Goal: Transaction & Acquisition: Purchase product/service

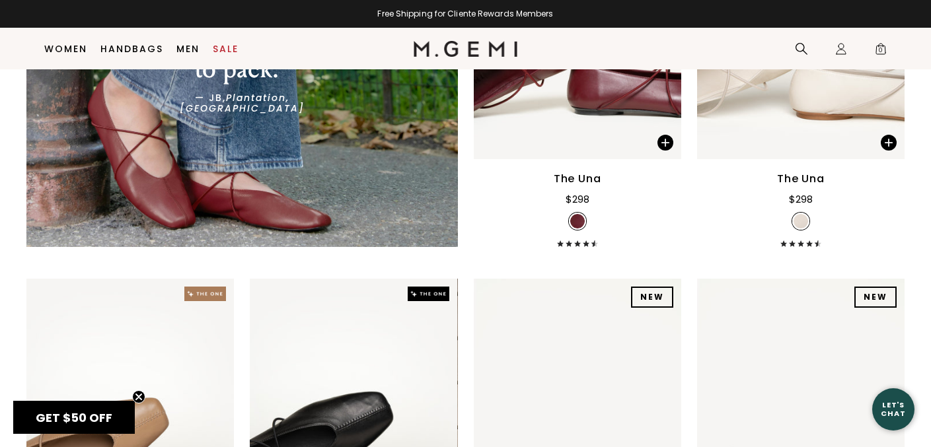
scroll to position [2814, 0]
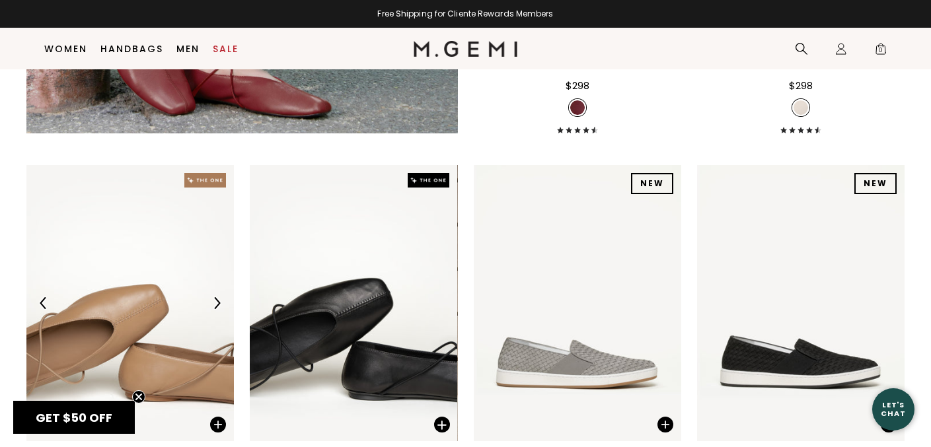
click at [123, 237] on img at bounding box center [130, 303] width 208 height 277
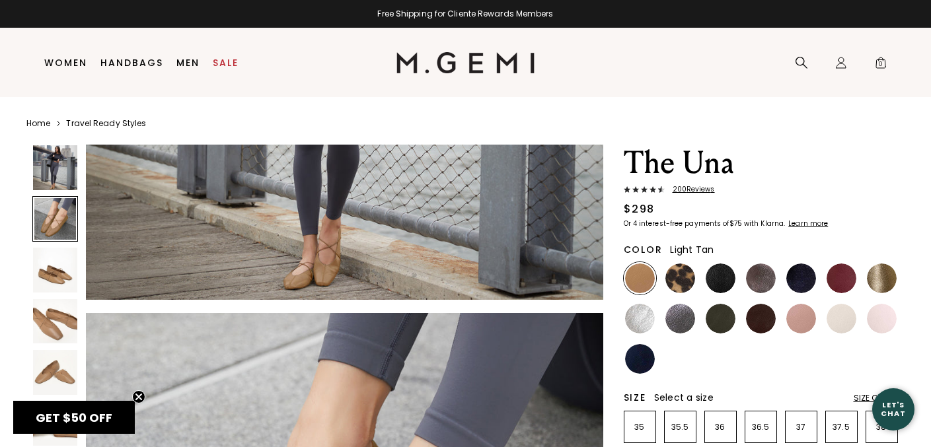
click at [56, 279] on img at bounding box center [55, 270] width 45 height 45
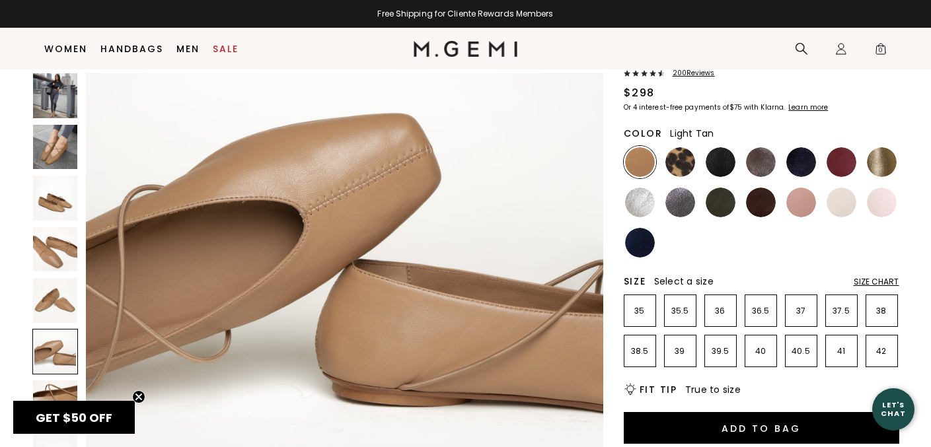
scroll to position [112, 0]
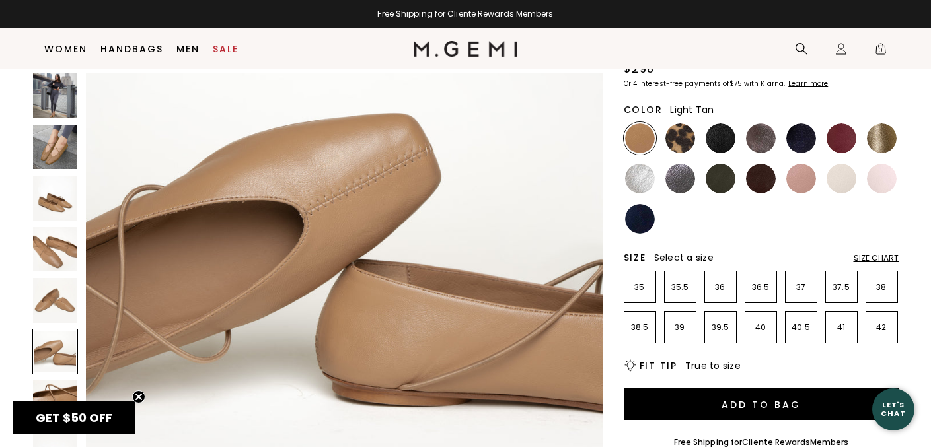
click at [860, 258] on div "Size Chart" at bounding box center [877, 258] width 46 height 11
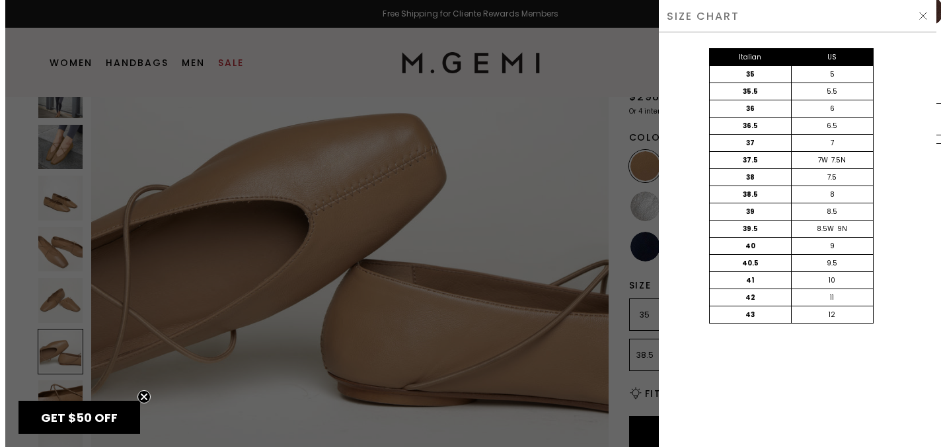
scroll to position [0, 0]
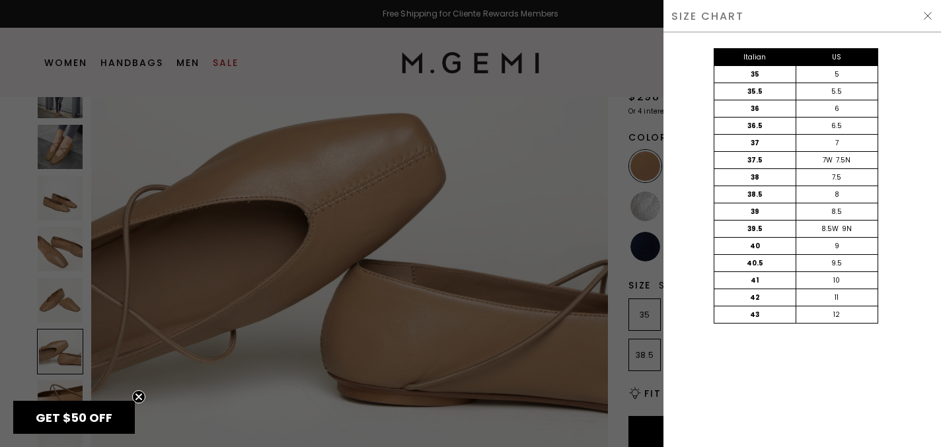
click at [931, 19] on div "SIZE CHART" at bounding box center [803, 16] width 278 height 32
click at [930, 19] on img at bounding box center [928, 16] width 11 height 11
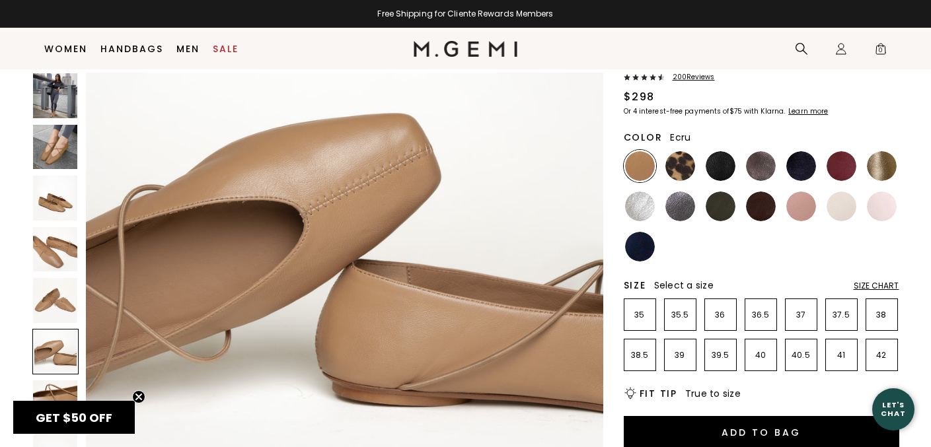
scroll to position [85, 0]
click at [716, 362] on li "39.5" at bounding box center [721, 355] width 32 height 32
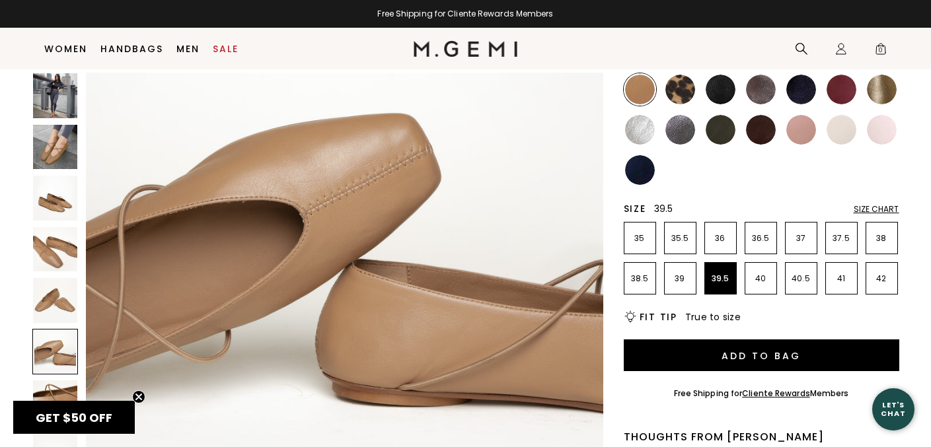
scroll to position [153, 0]
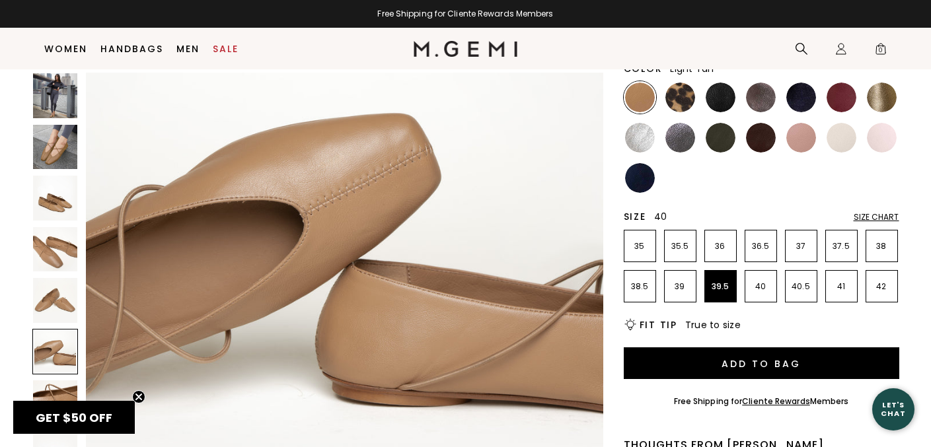
click at [771, 289] on p "40" at bounding box center [761, 287] width 31 height 11
click at [868, 214] on div "Size Chart" at bounding box center [877, 217] width 46 height 11
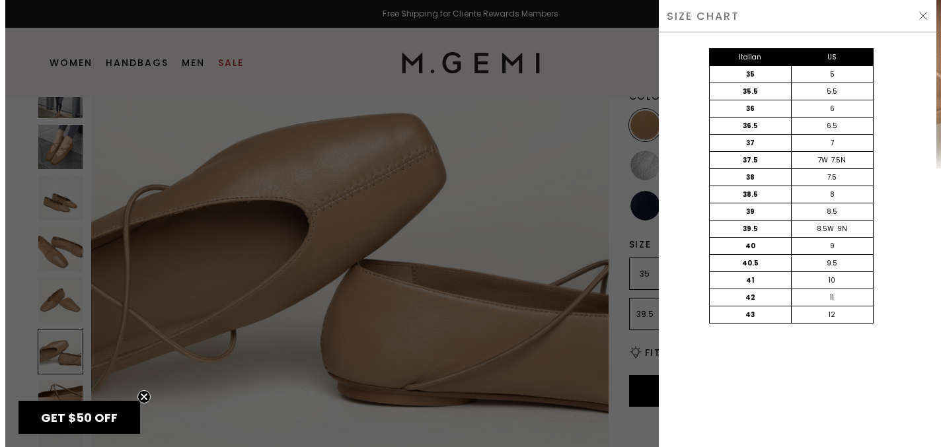
scroll to position [0, 0]
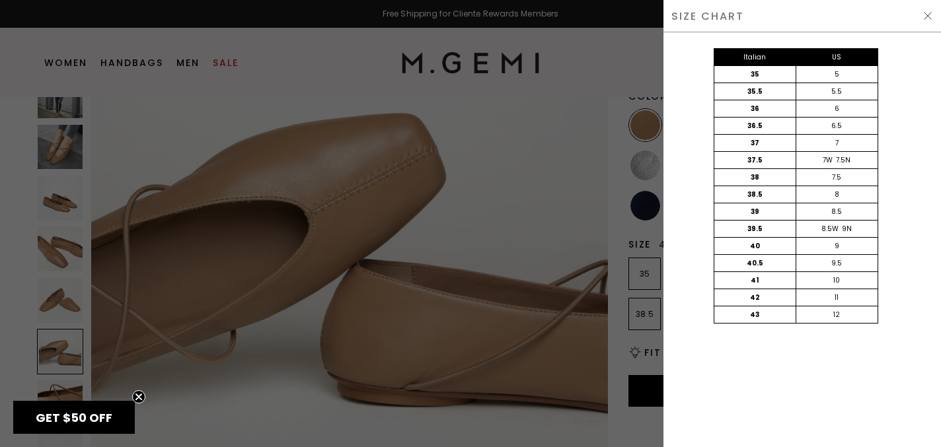
click at [931, 17] on img at bounding box center [928, 16] width 11 height 11
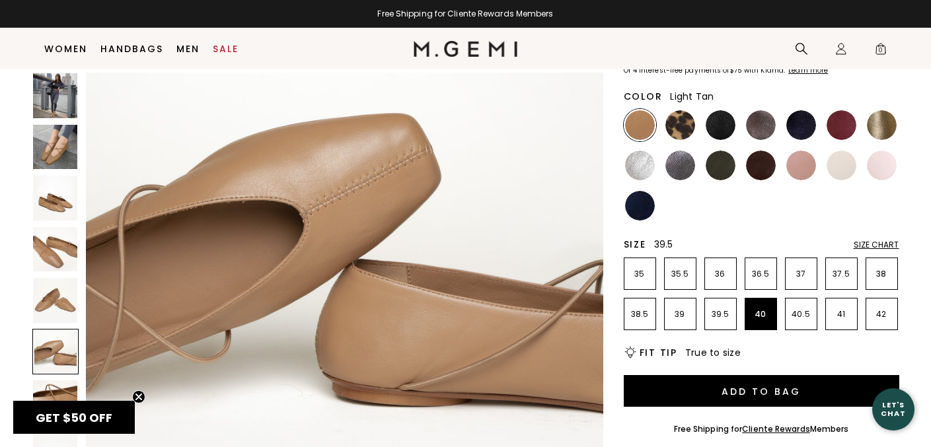
scroll to position [126, 0]
click at [736, 309] on ul "35 35.5 36 36.5 37 37.5 38 38.5 39 39.5 40 40.5 41 42" at bounding box center [762, 294] width 276 height 73
click at [718, 307] on li "39.5" at bounding box center [721, 314] width 32 height 32
click at [758, 180] on div at bounding box center [761, 165] width 32 height 32
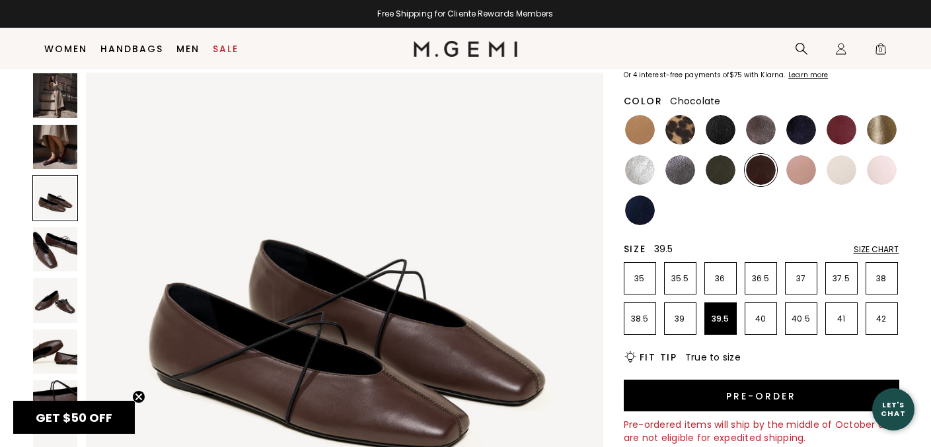
scroll to position [92, 0]
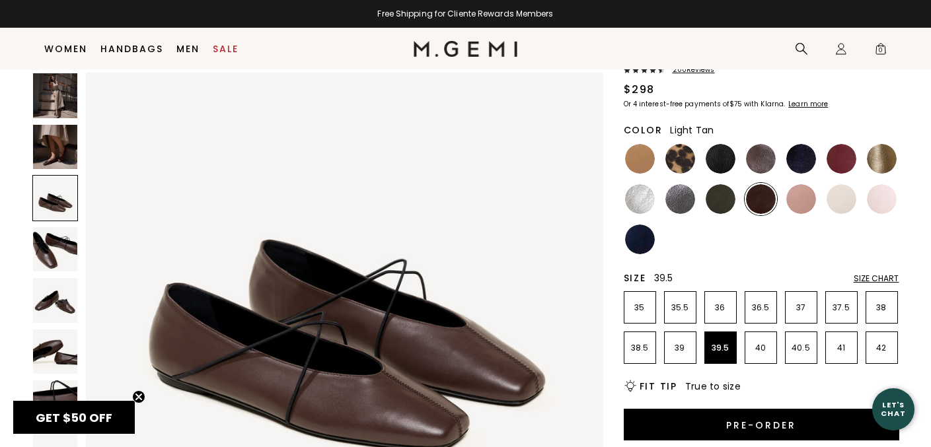
click at [641, 165] on img at bounding box center [640, 159] width 30 height 30
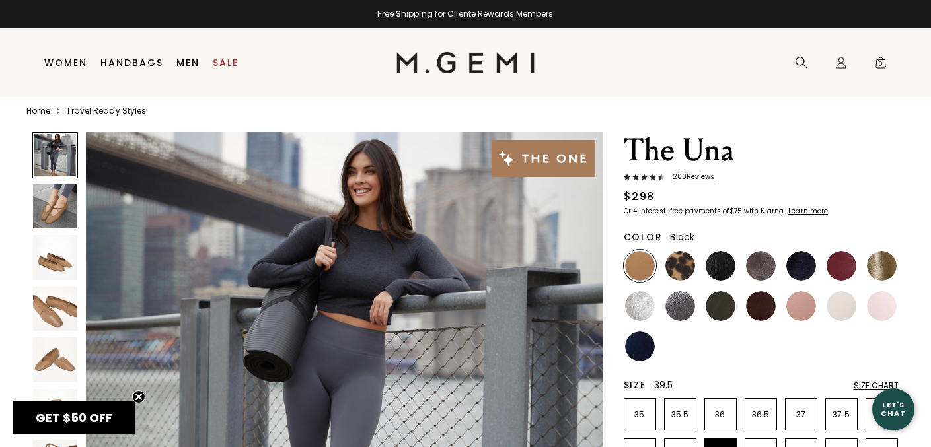
scroll to position [15, 0]
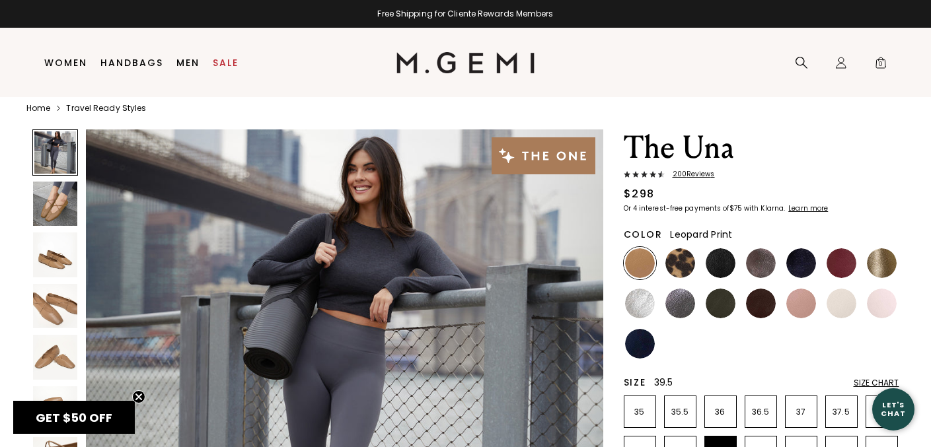
click at [687, 256] on img at bounding box center [681, 264] width 30 height 30
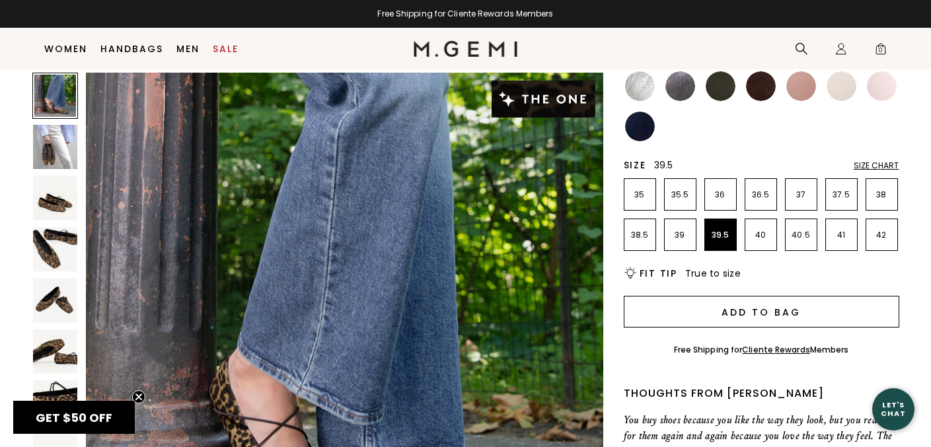
scroll to position [171, 0]
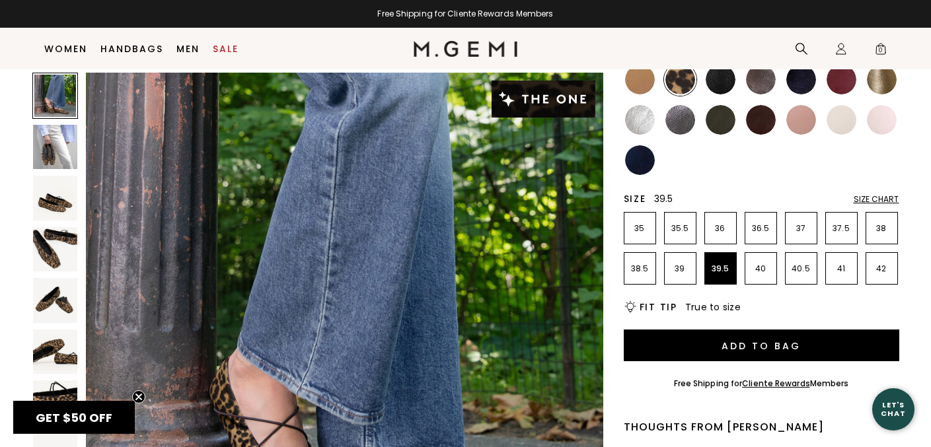
click at [765, 120] on img at bounding box center [761, 120] width 30 height 30
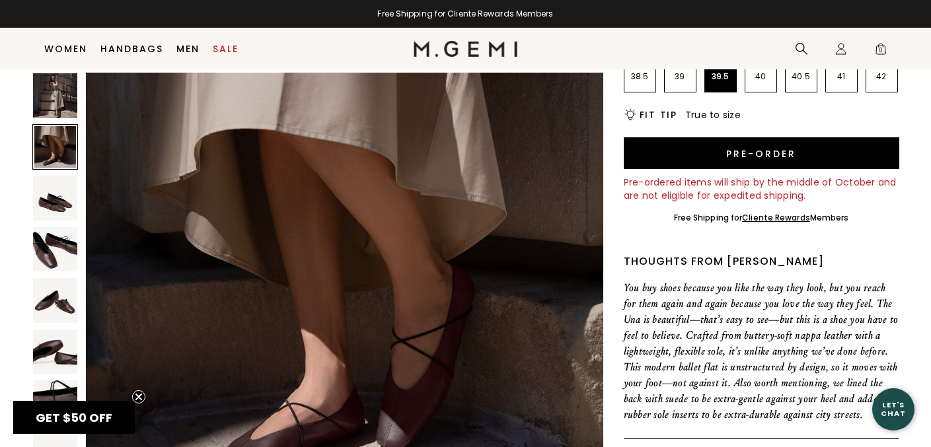
scroll to position [616, 0]
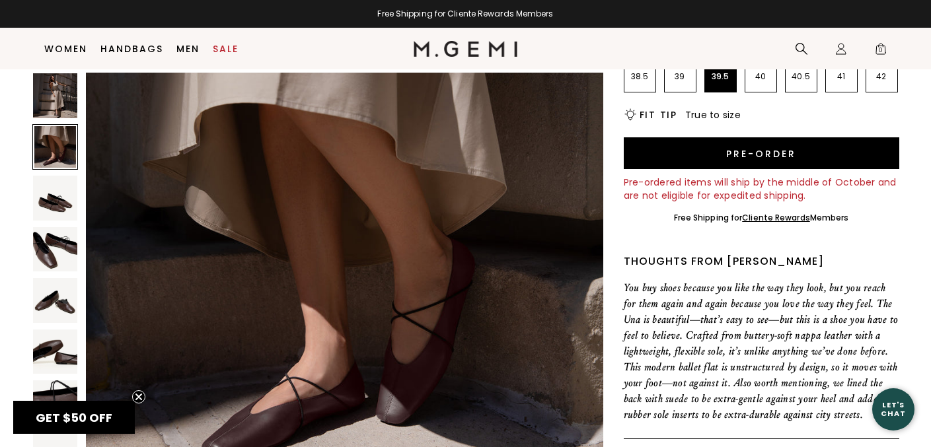
click at [58, 221] on div at bounding box center [55, 198] width 46 height 46
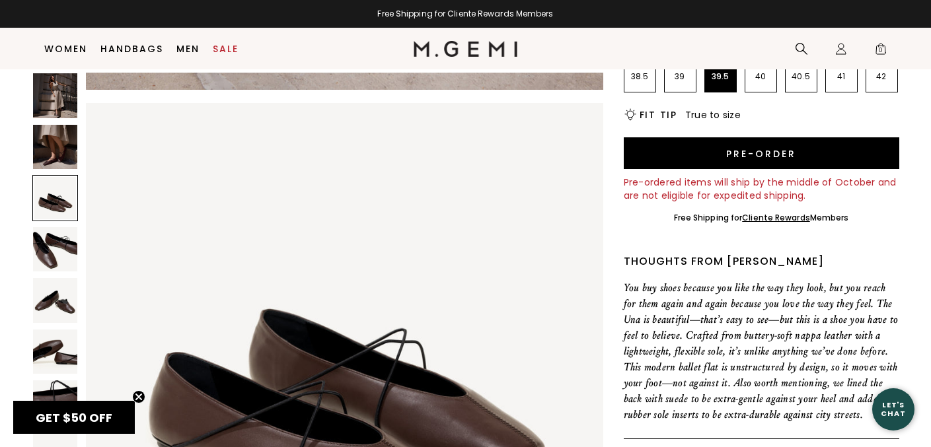
scroll to position [1041, 0]
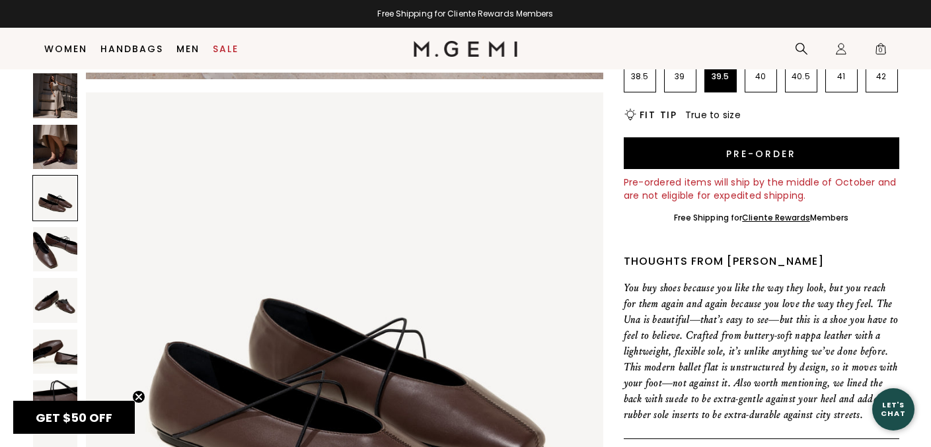
click at [69, 301] on img at bounding box center [55, 300] width 45 height 45
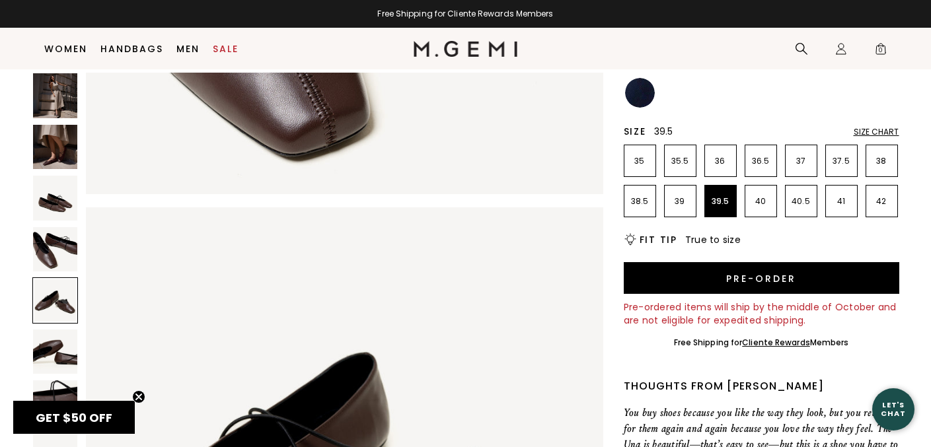
scroll to position [0, 0]
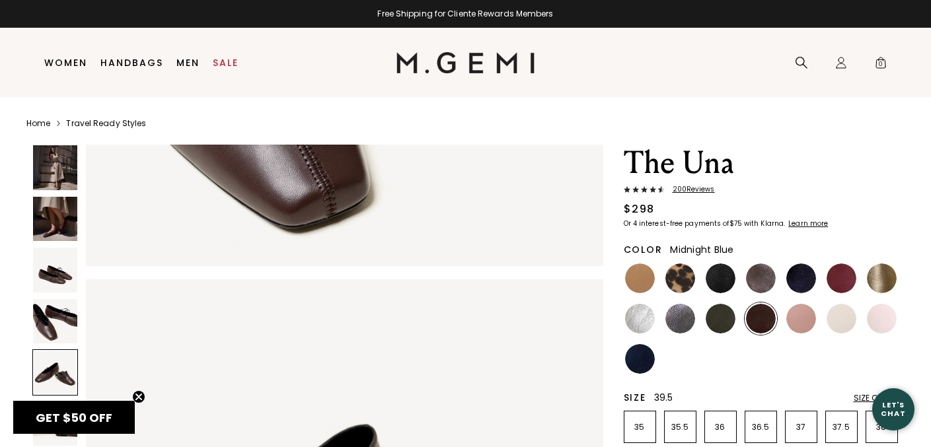
click at [802, 288] on img at bounding box center [802, 279] width 30 height 30
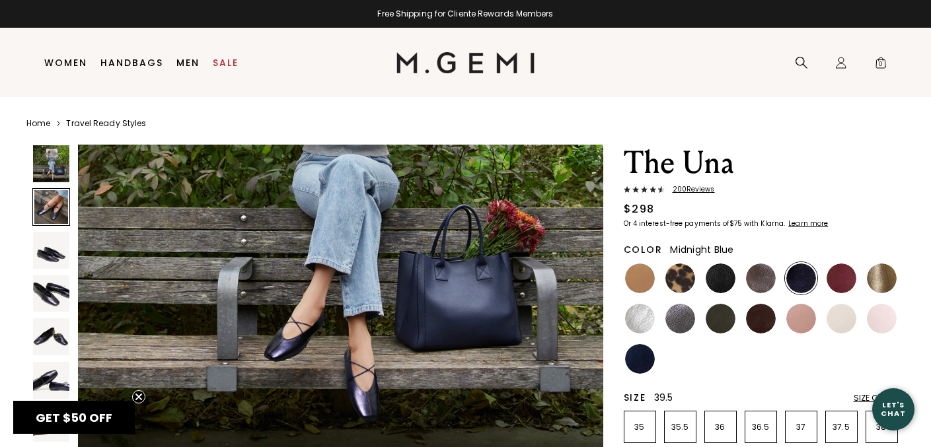
scroll to position [98, 0]
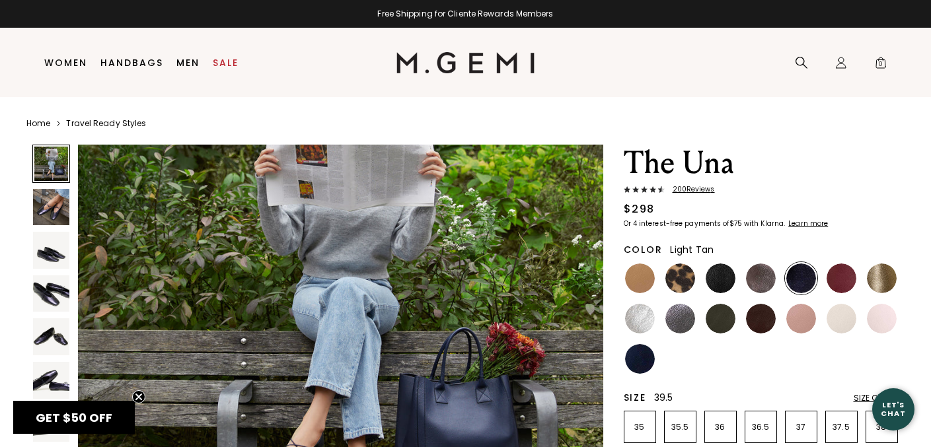
click at [644, 274] on img at bounding box center [640, 279] width 30 height 30
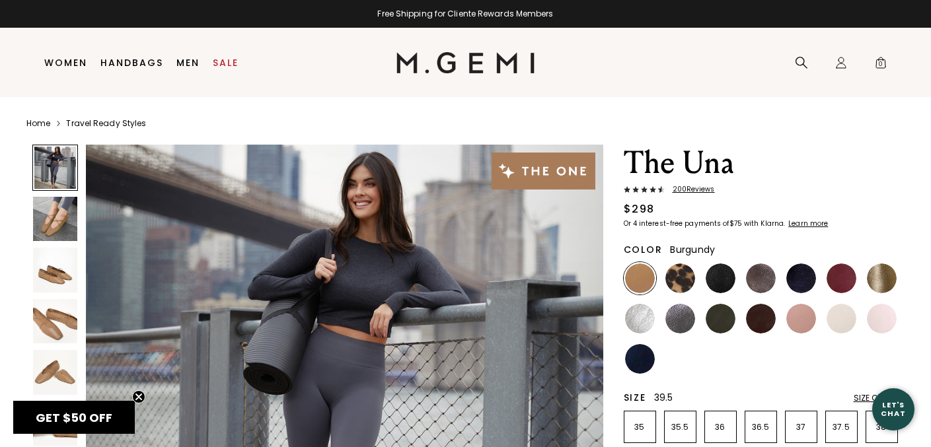
click at [839, 286] on img at bounding box center [842, 279] width 30 height 30
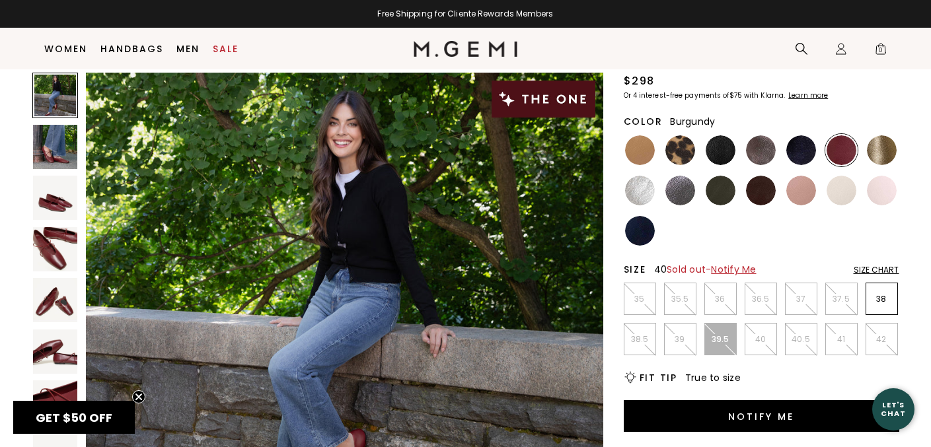
scroll to position [101, 0]
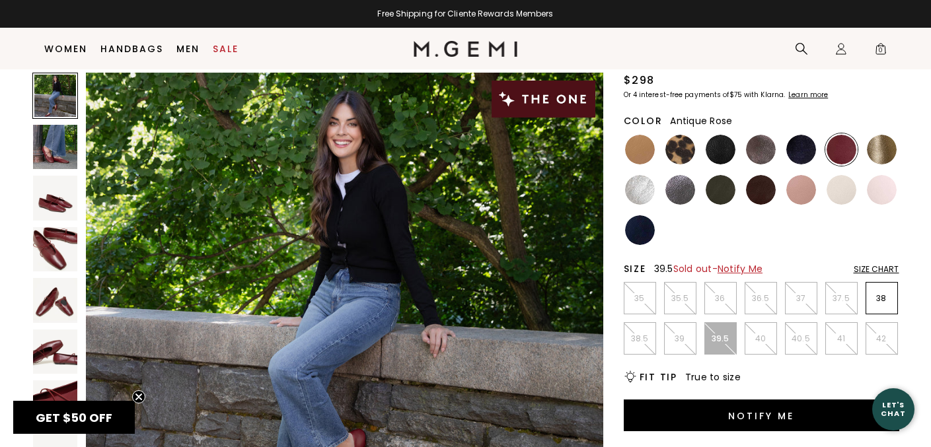
click at [800, 205] on img at bounding box center [802, 190] width 30 height 30
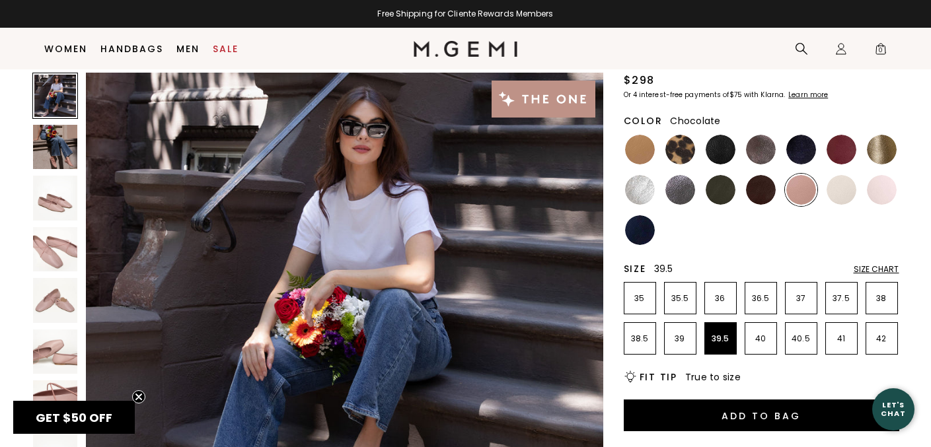
click at [773, 196] on img at bounding box center [761, 190] width 30 height 30
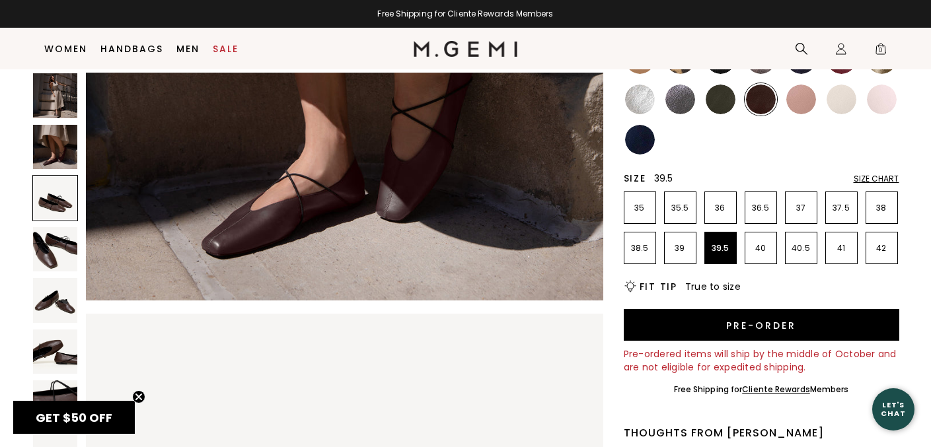
scroll to position [193, 0]
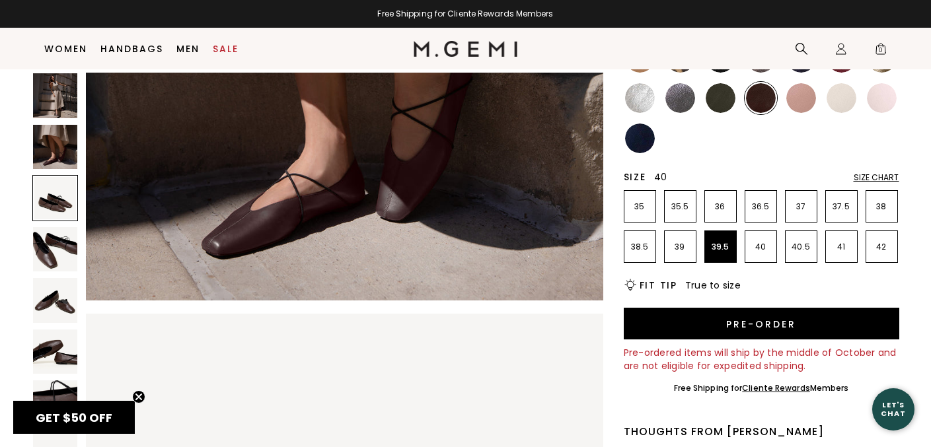
click at [761, 245] on p "40" at bounding box center [761, 247] width 31 height 11
click at [726, 242] on p "39.5" at bounding box center [720, 247] width 31 height 11
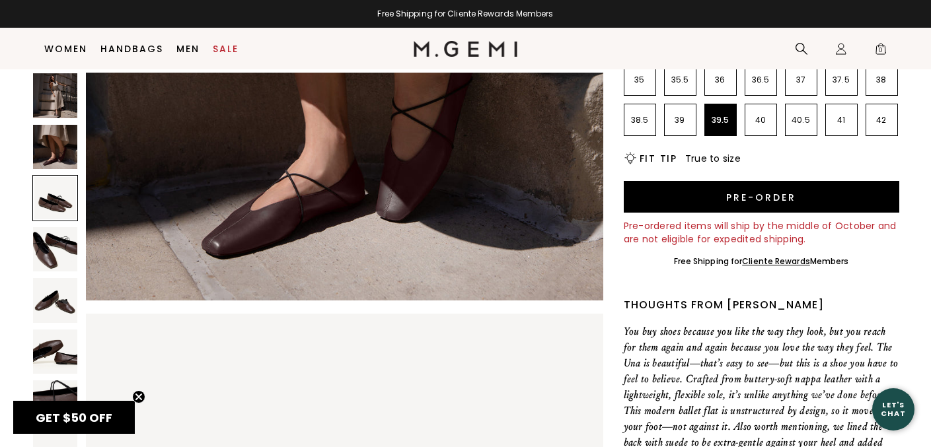
scroll to position [313, 0]
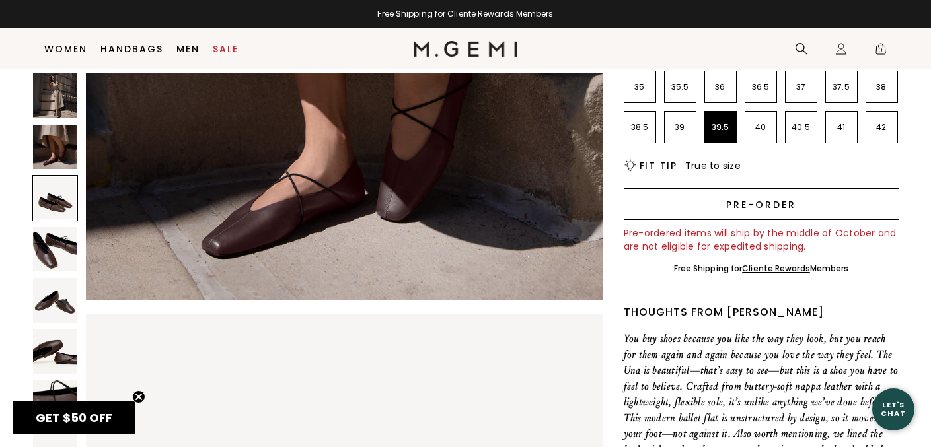
click at [709, 215] on button "Pre-order" at bounding box center [762, 204] width 276 height 32
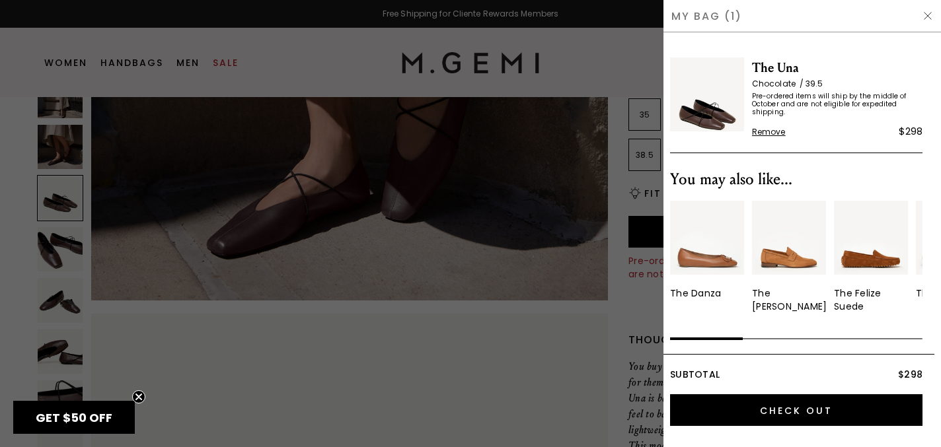
scroll to position [3, 0]
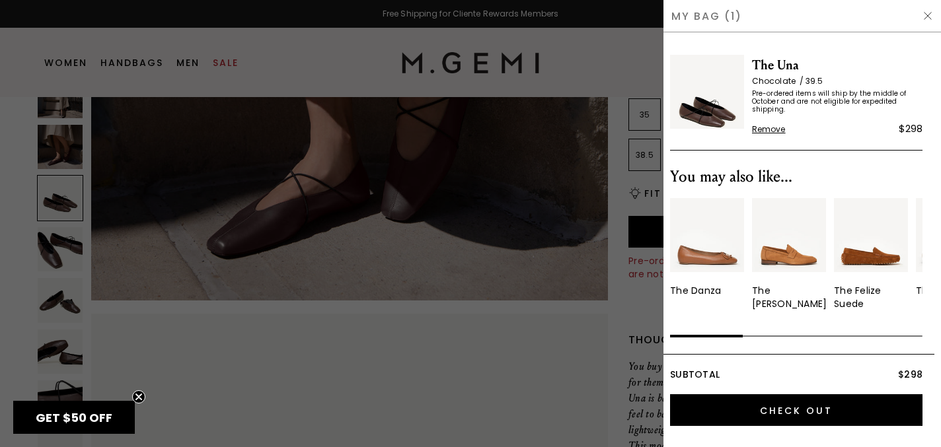
click at [927, 19] on img at bounding box center [928, 16] width 11 height 11
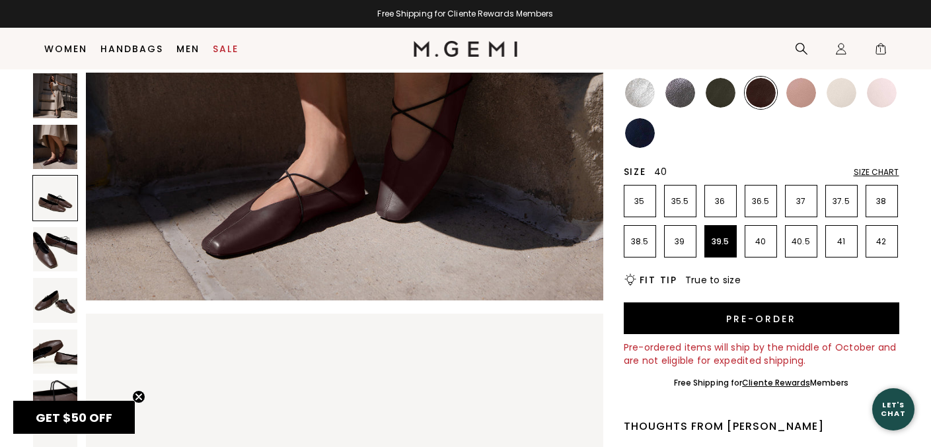
scroll to position [0, 0]
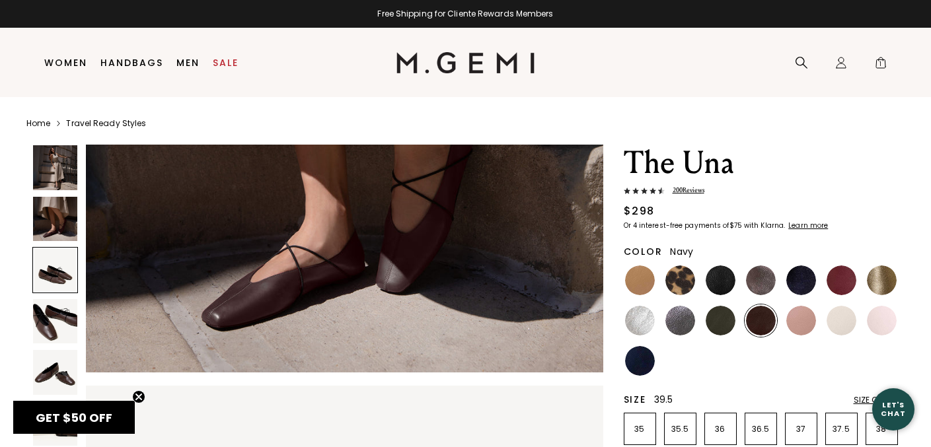
click at [636, 365] on img at bounding box center [640, 361] width 30 height 30
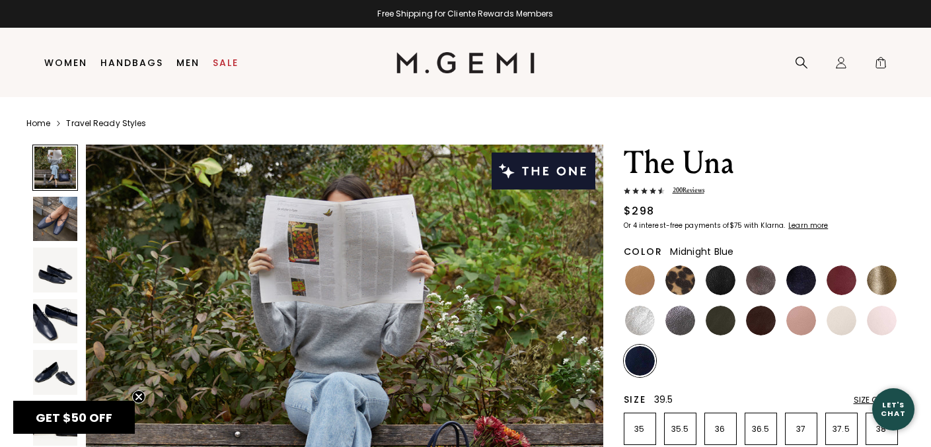
click at [806, 272] on img at bounding box center [802, 281] width 30 height 30
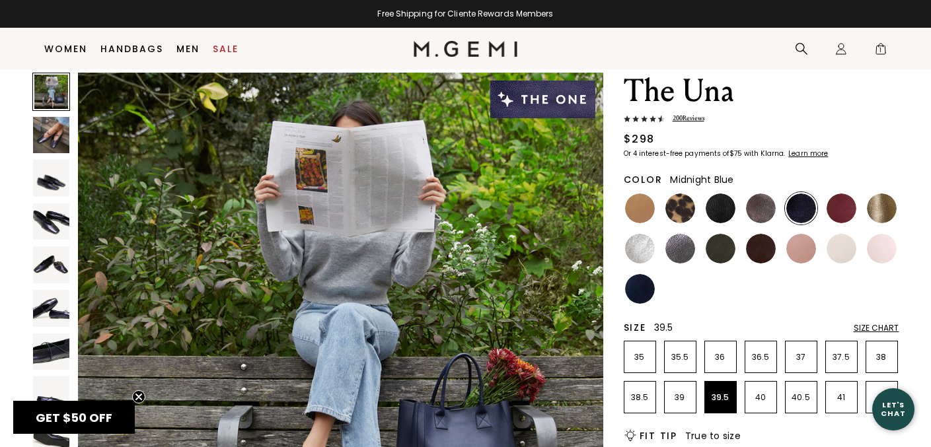
scroll to position [45, 0]
click at [642, 280] on img at bounding box center [640, 289] width 30 height 30
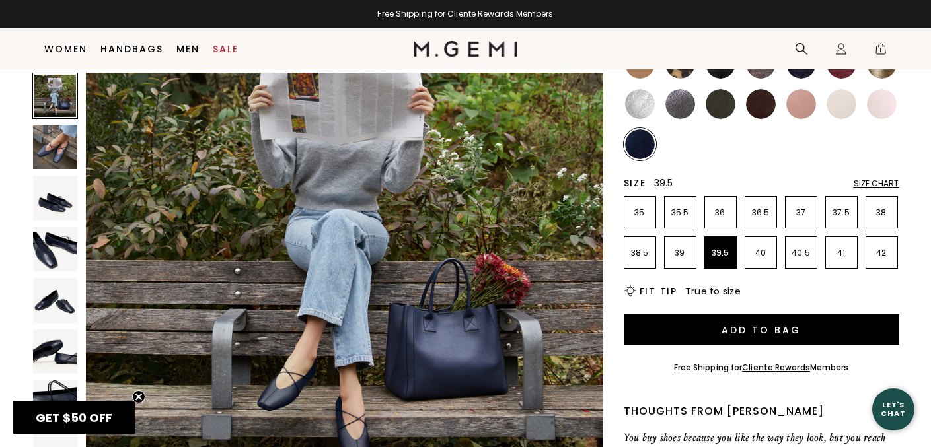
scroll to position [145, 0]
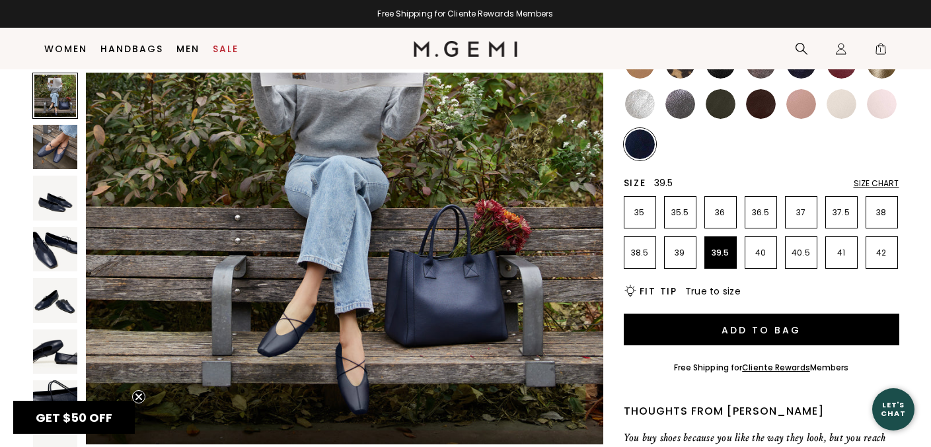
click at [54, 204] on img at bounding box center [55, 198] width 45 height 45
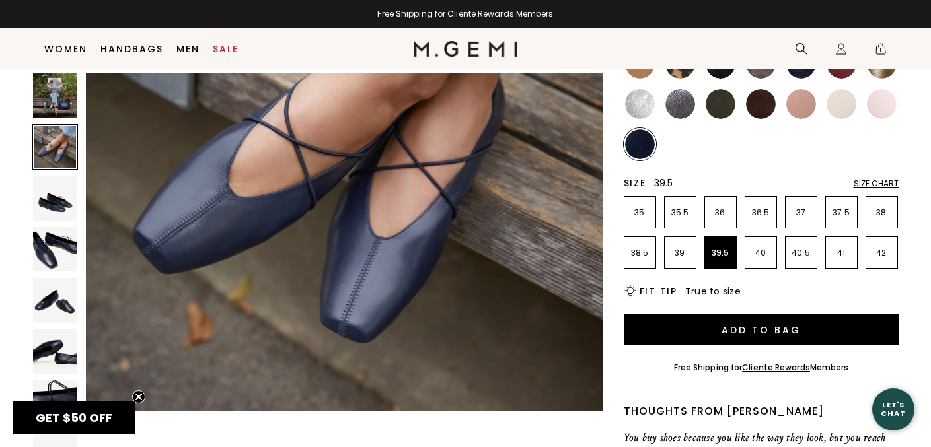
scroll to position [699, 0]
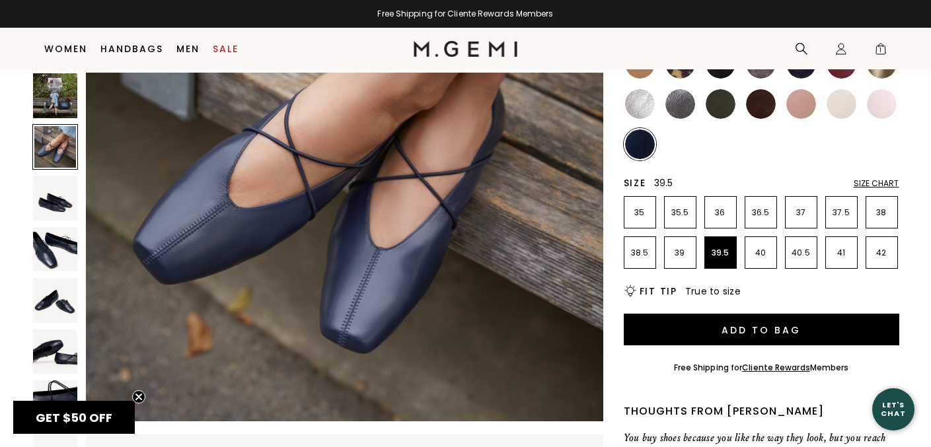
click at [767, 109] on img at bounding box center [761, 104] width 30 height 30
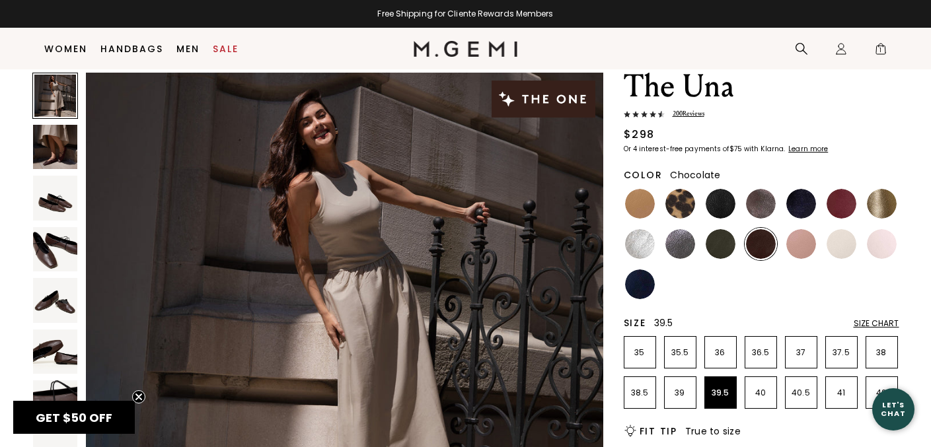
scroll to position [48, 0]
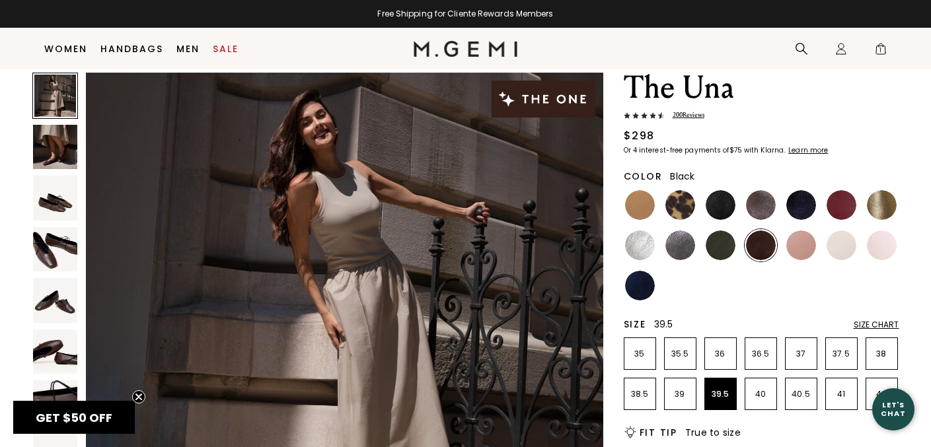
click at [714, 200] on img at bounding box center [721, 205] width 30 height 30
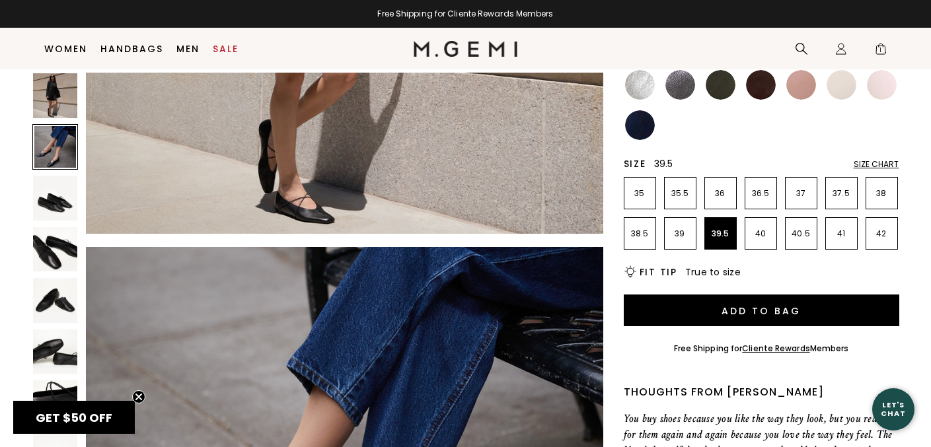
scroll to position [357, 0]
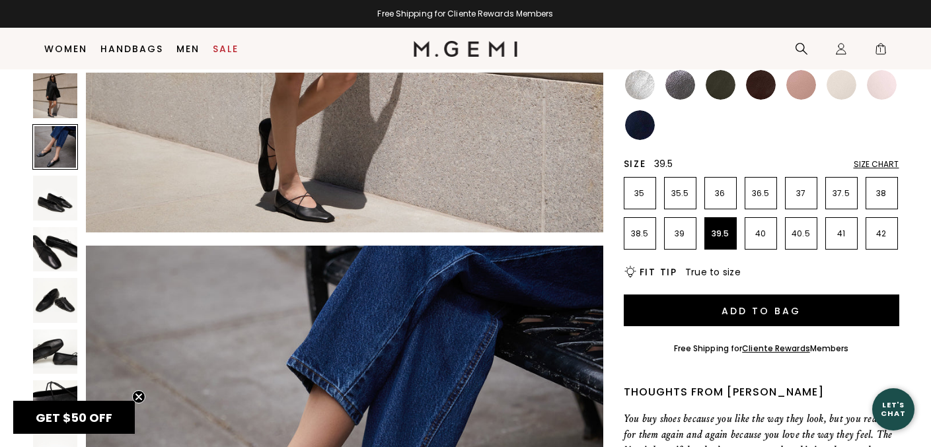
click at [51, 212] on img at bounding box center [55, 198] width 45 height 45
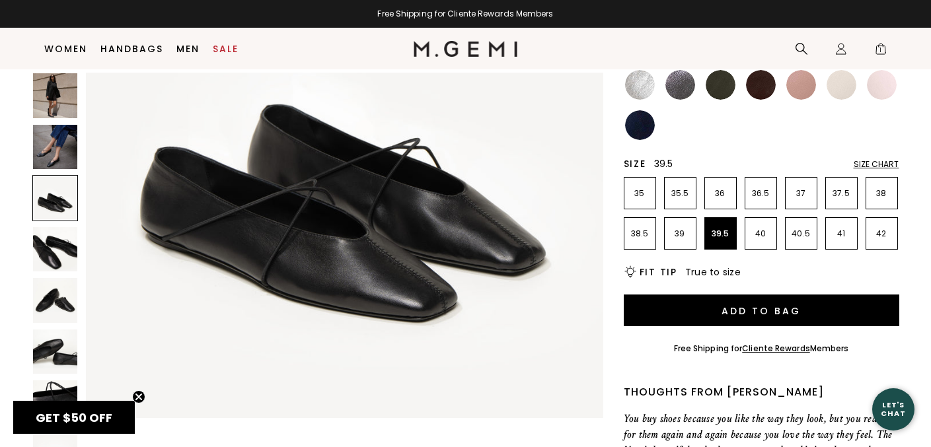
scroll to position [1231, 0]
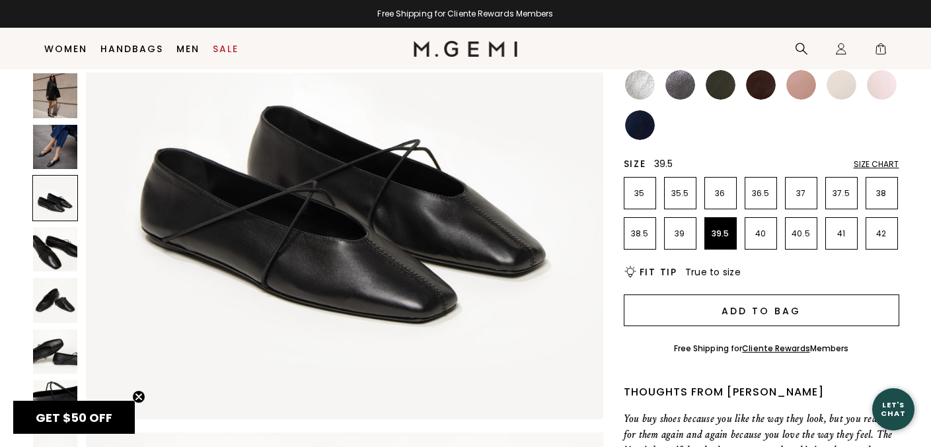
click at [683, 313] on button "Add to Bag" at bounding box center [762, 311] width 276 height 32
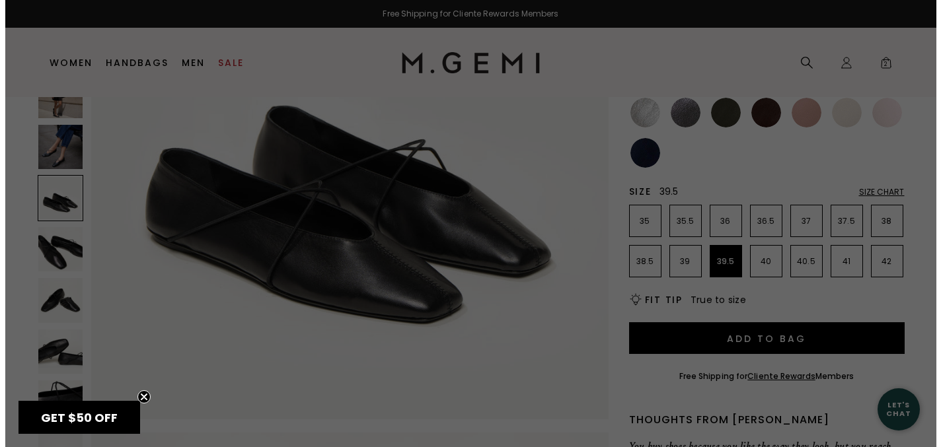
scroll to position [0, 0]
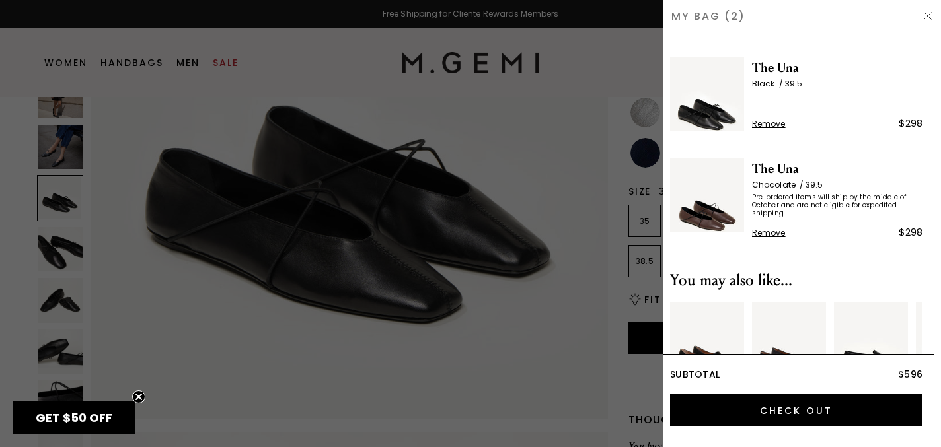
click at [768, 234] on span "Remove" at bounding box center [769, 233] width 34 height 11
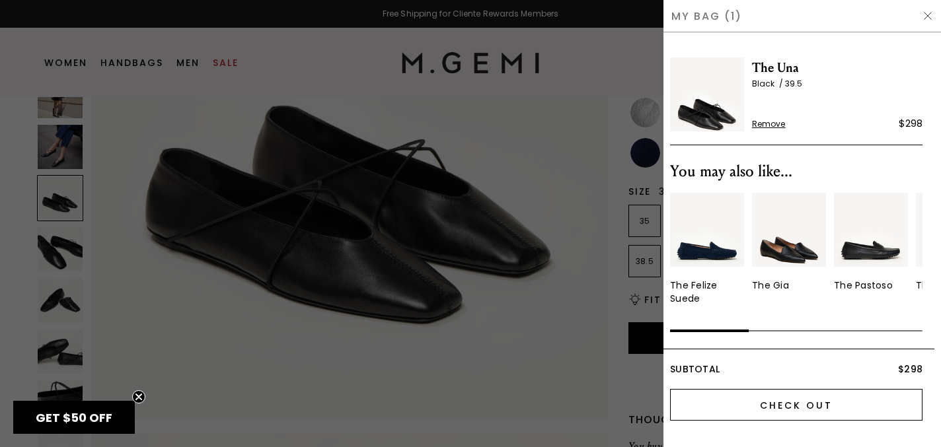
click at [802, 411] on input "Check Out" at bounding box center [796, 405] width 252 height 32
